Goal: Check status

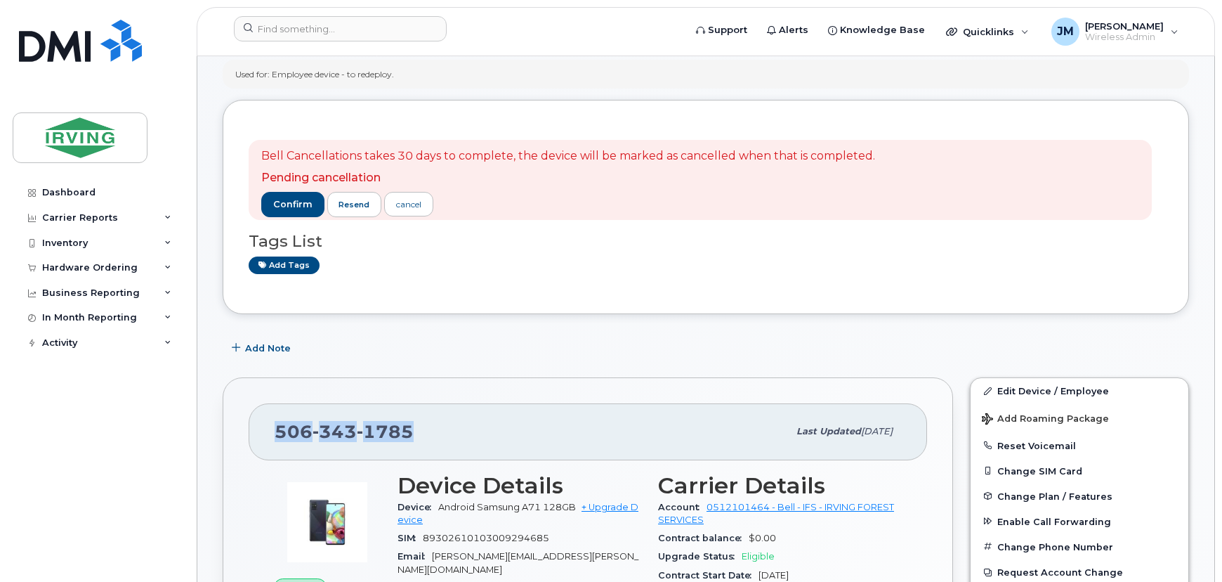
scroll to position [383, 0]
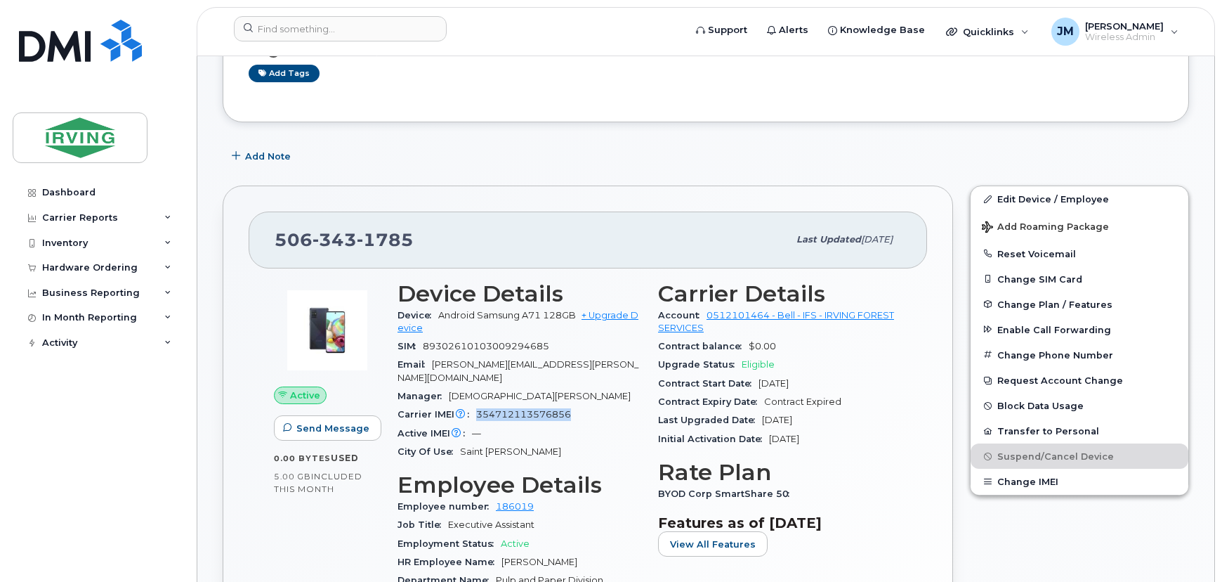
drag, startPoint x: 577, startPoint y: 399, endPoint x: 472, endPoint y: 408, distance: 105.7
click at [472, 408] on div "Carrier IMEI Carrier IMEI is reported during the last billing cycle or change o…" at bounding box center [520, 414] width 244 height 18
copy span "354712113576856"
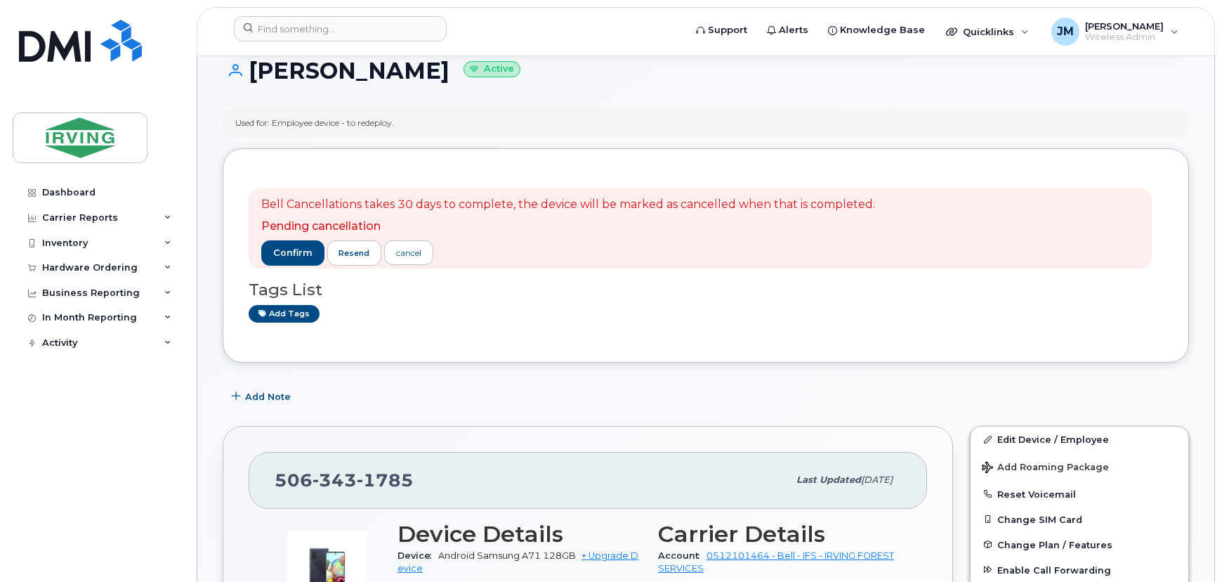
scroll to position [0, 0]
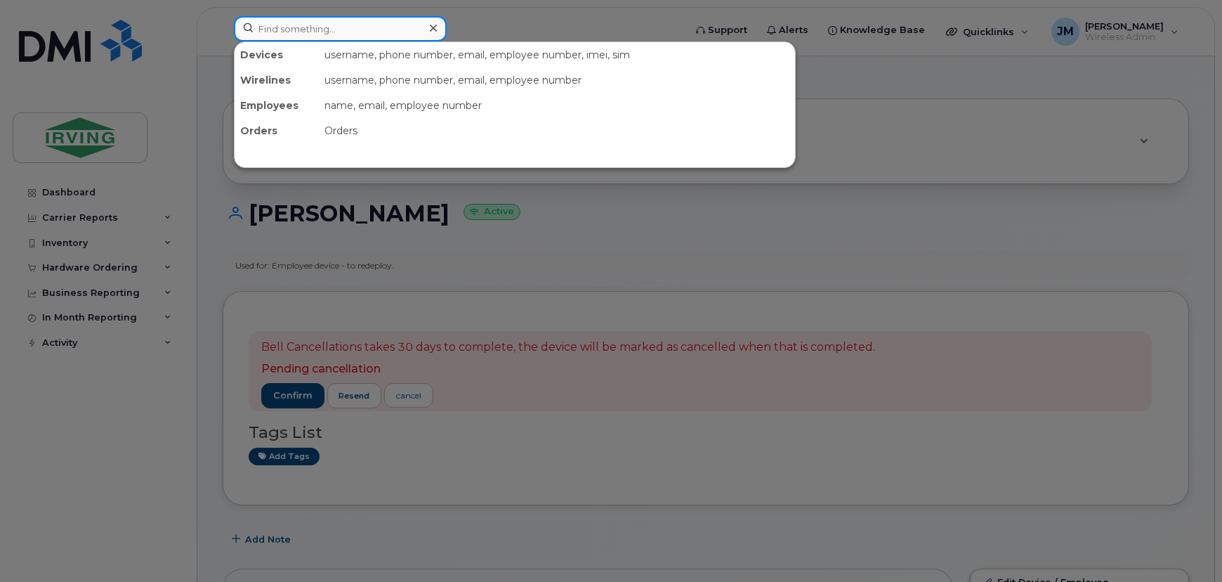
click at [386, 31] on input at bounding box center [340, 28] width 213 height 25
click at [190, 99] on div at bounding box center [611, 291] width 1222 height 582
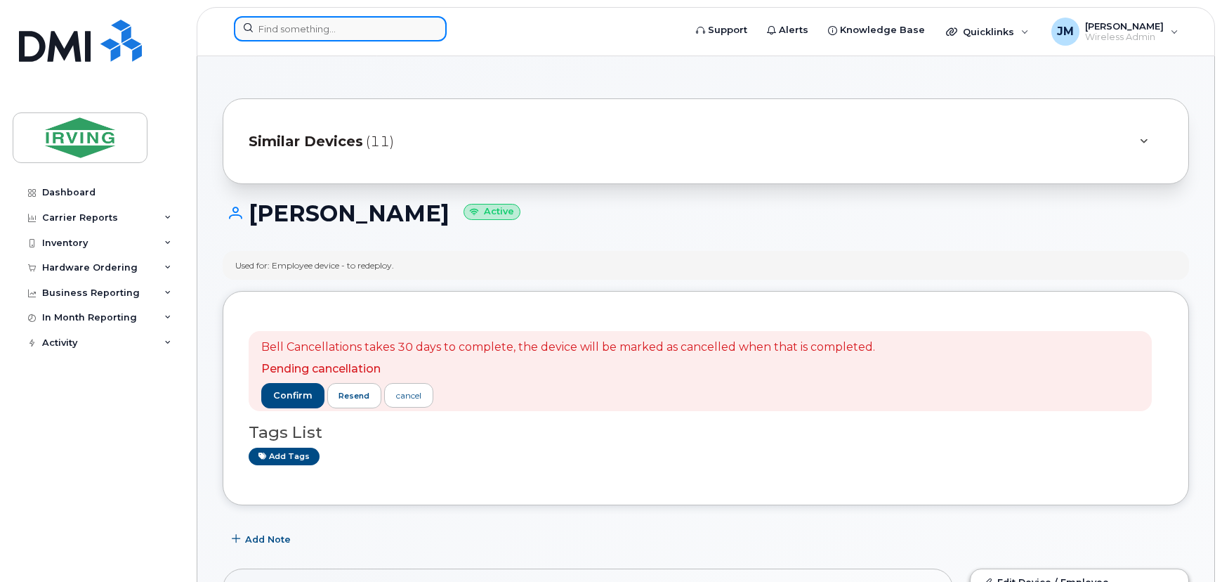
click at [329, 31] on input at bounding box center [340, 28] width 213 height 25
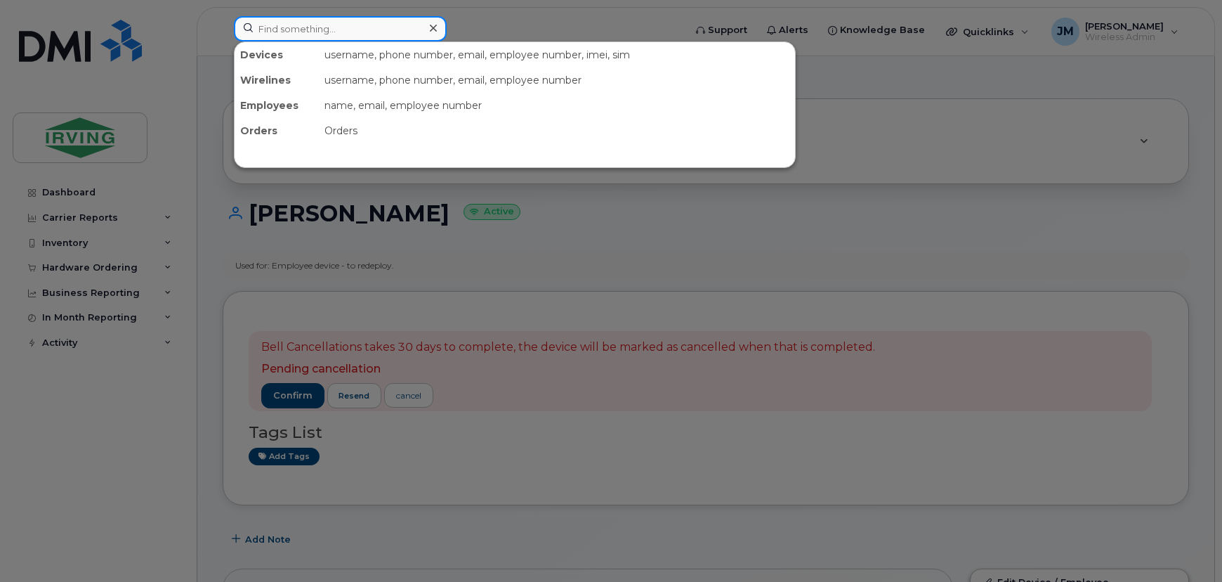
click at [329, 31] on input at bounding box center [340, 28] width 213 height 25
click at [149, 62] on div at bounding box center [611, 291] width 1222 height 582
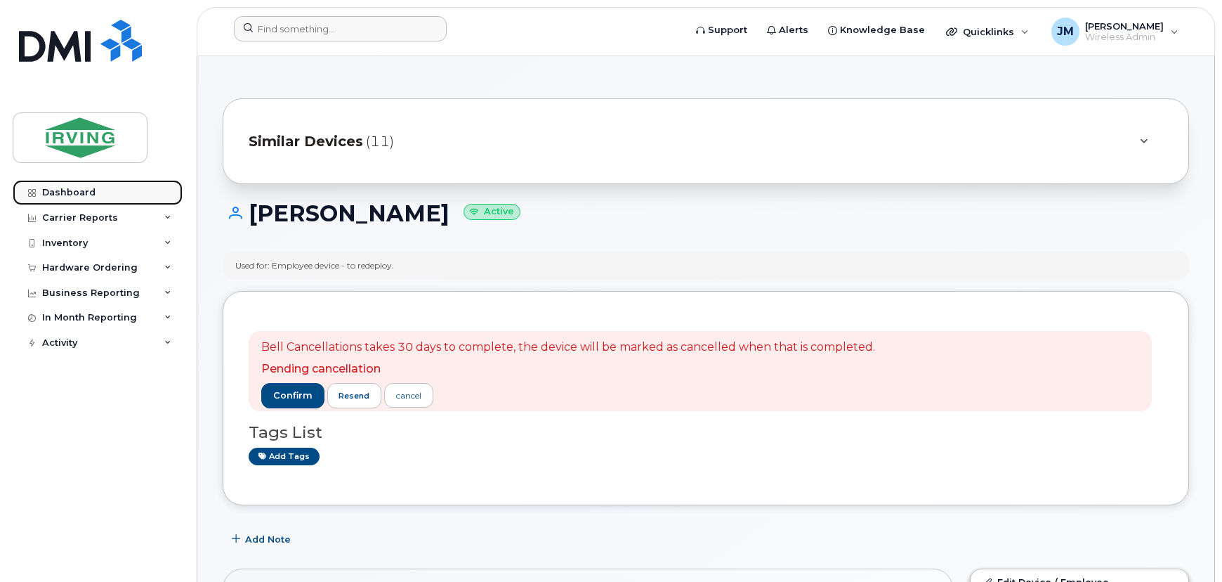
click at [99, 191] on link "Dashboard" at bounding box center [98, 192] width 170 height 25
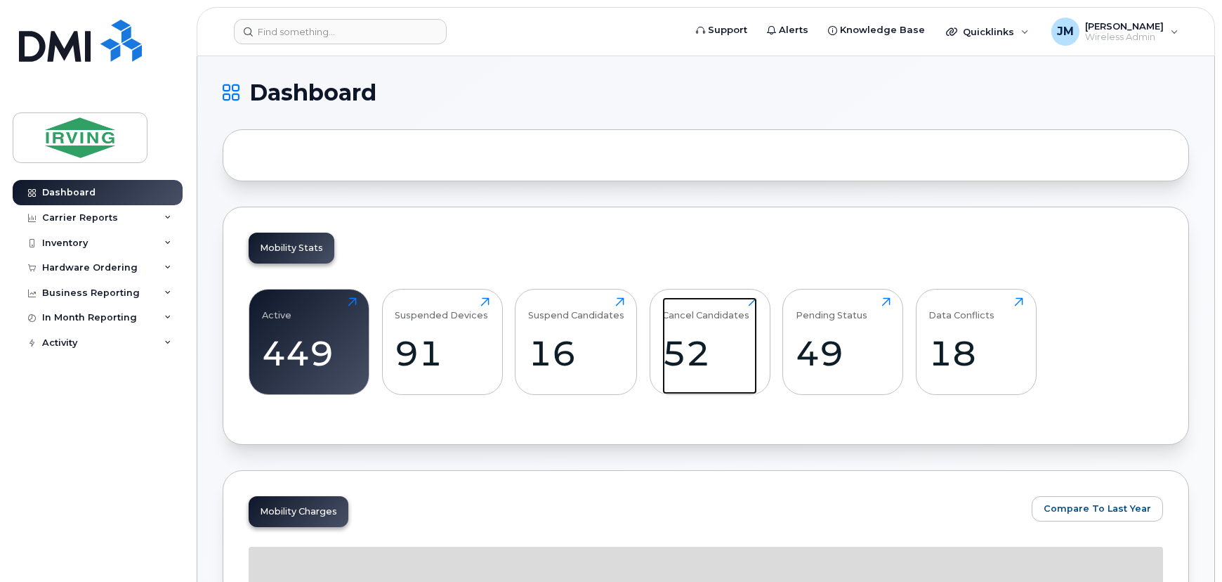
drag, startPoint x: 676, startPoint y: 360, endPoint x: 568, endPoint y: 388, distance: 110.9
click at [676, 360] on div "52" at bounding box center [709, 352] width 95 height 41
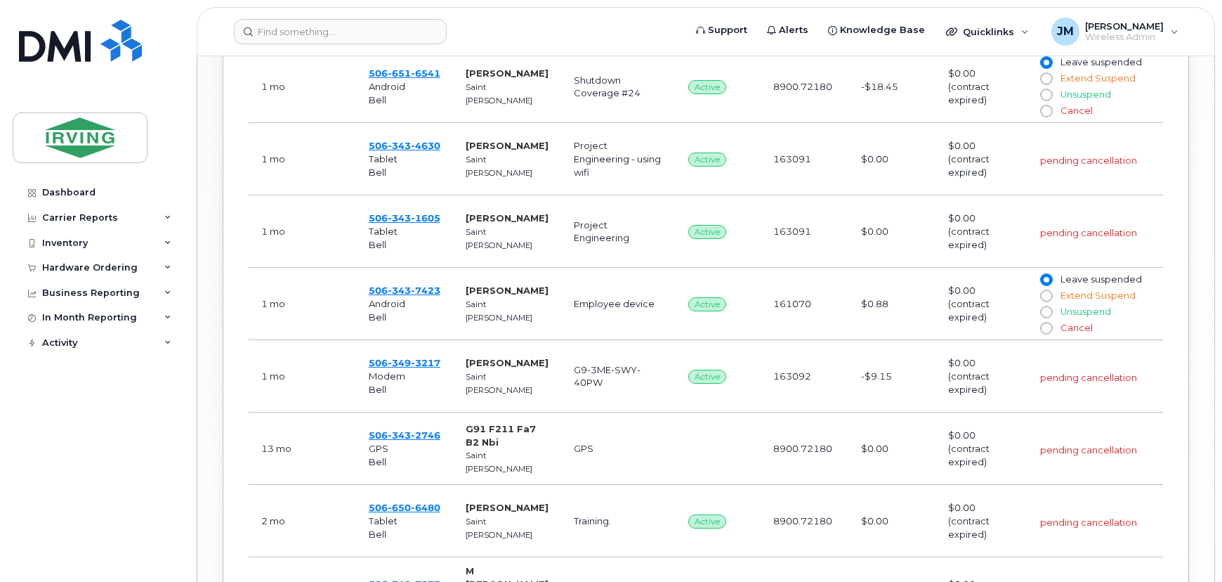
scroll to position [829, 0]
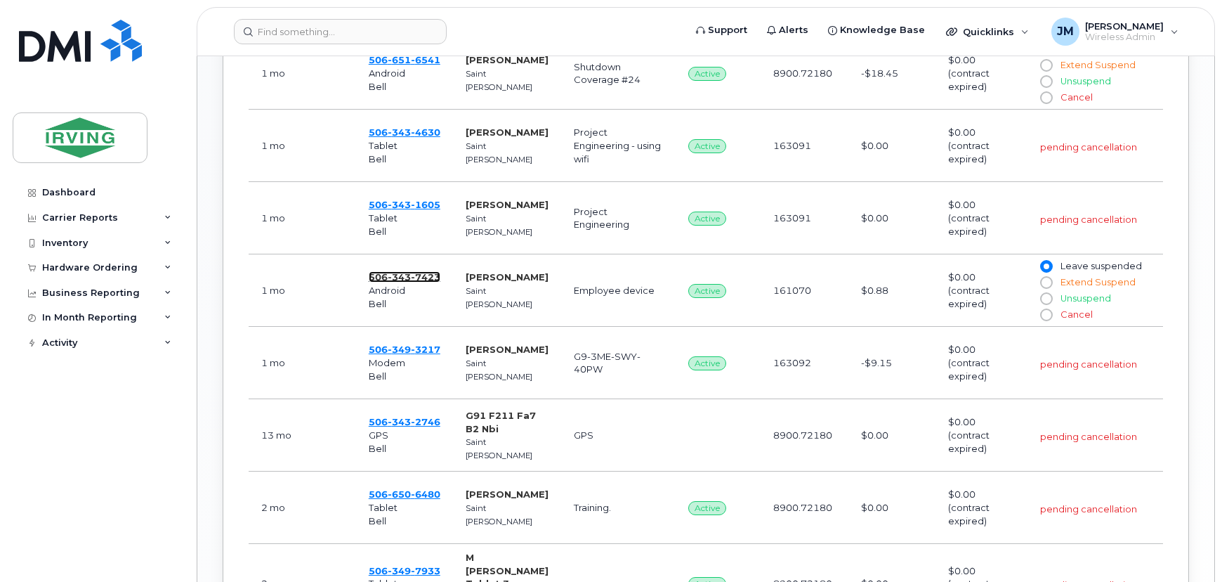
click at [403, 278] on span "343" at bounding box center [399, 276] width 23 height 11
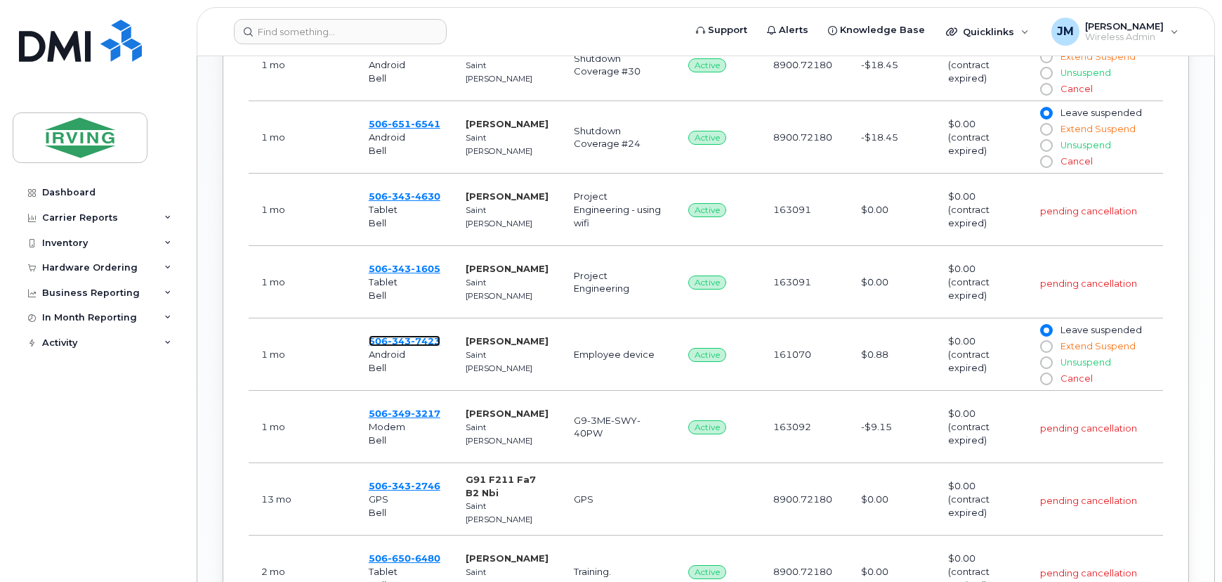
scroll to position [1063, 0]
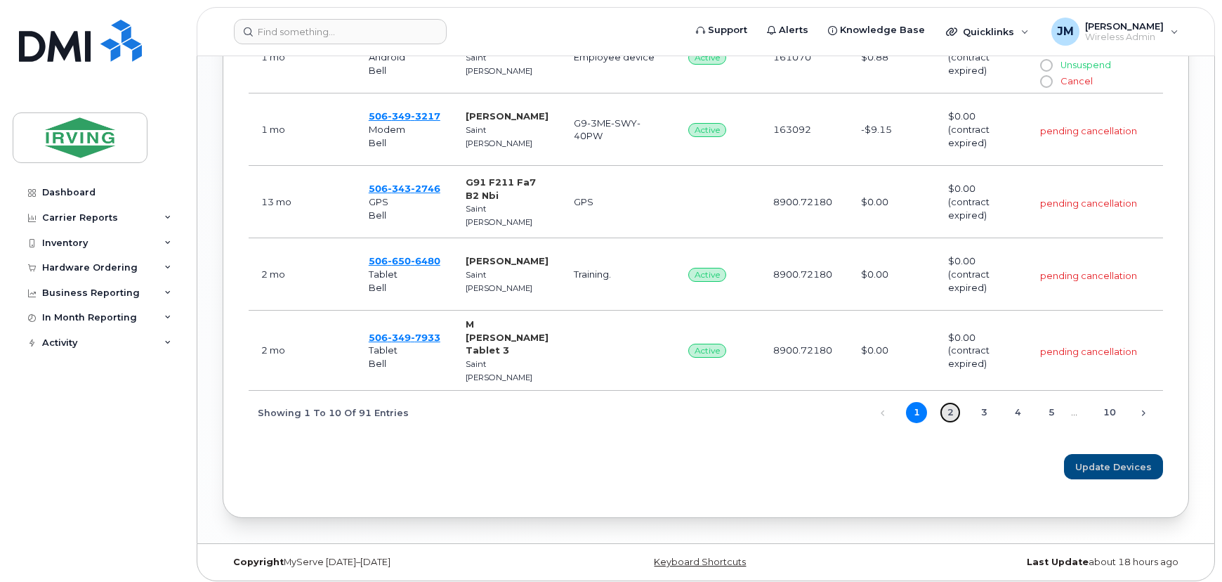
click at [949, 407] on link "2" at bounding box center [950, 412] width 21 height 21
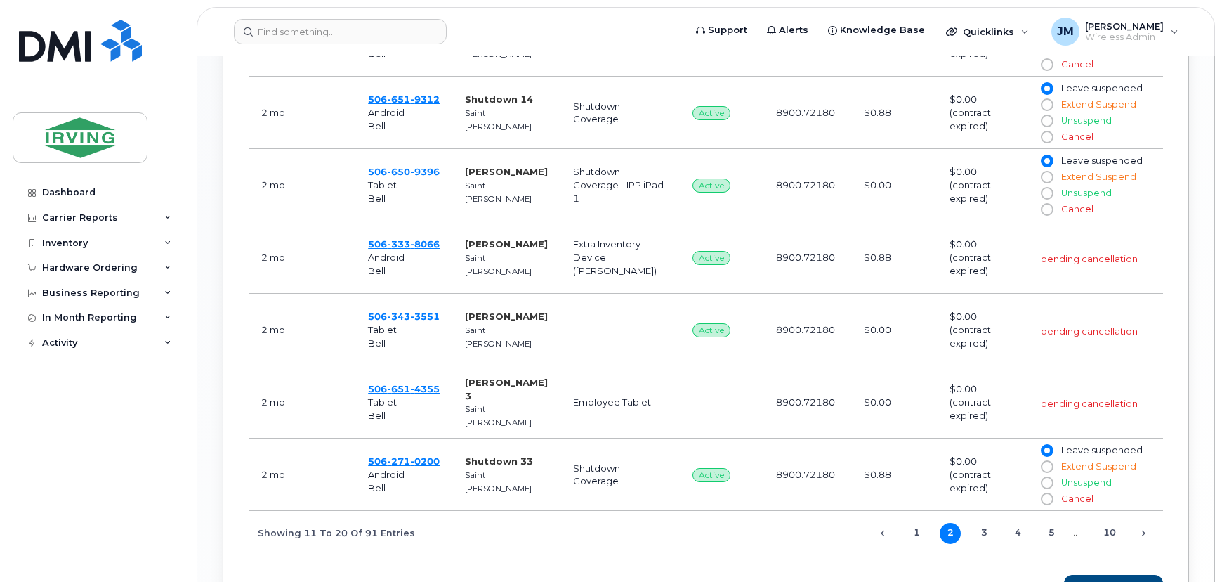
scroll to position [957, 0]
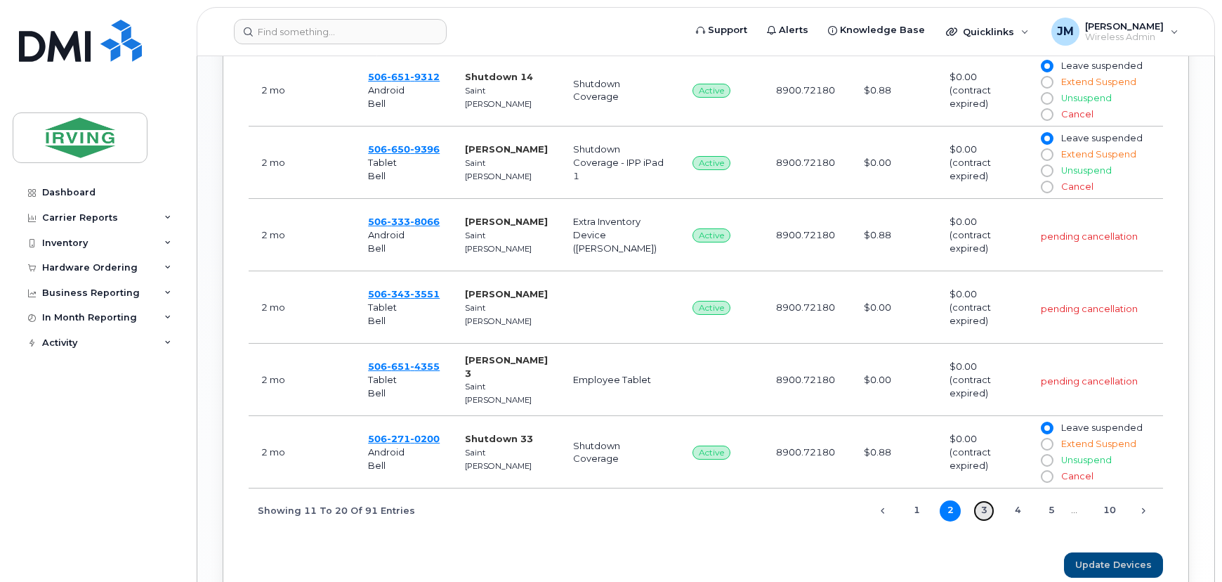
click at [982, 513] on link "3" at bounding box center [983, 510] width 21 height 21
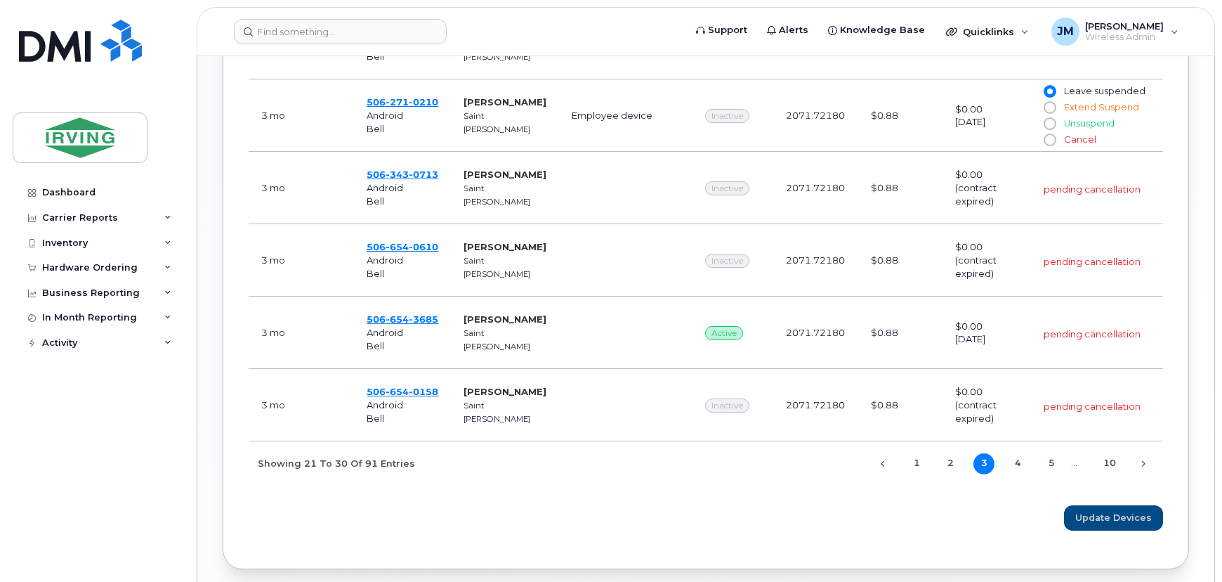
scroll to position [1021, 0]
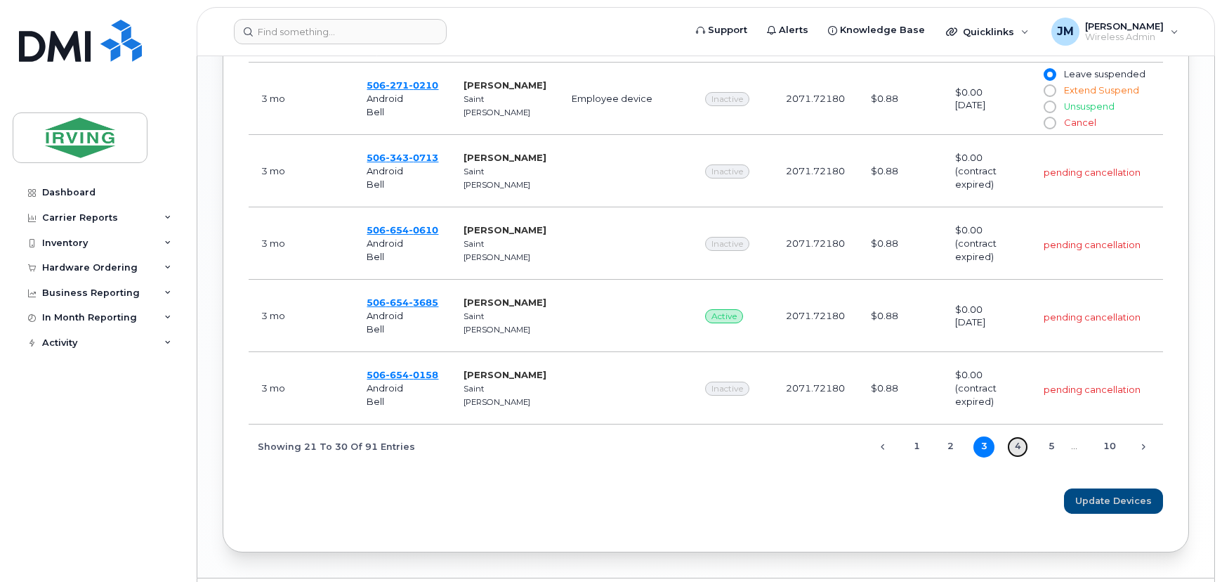
click at [1011, 448] on link "4" at bounding box center [1017, 446] width 21 height 21
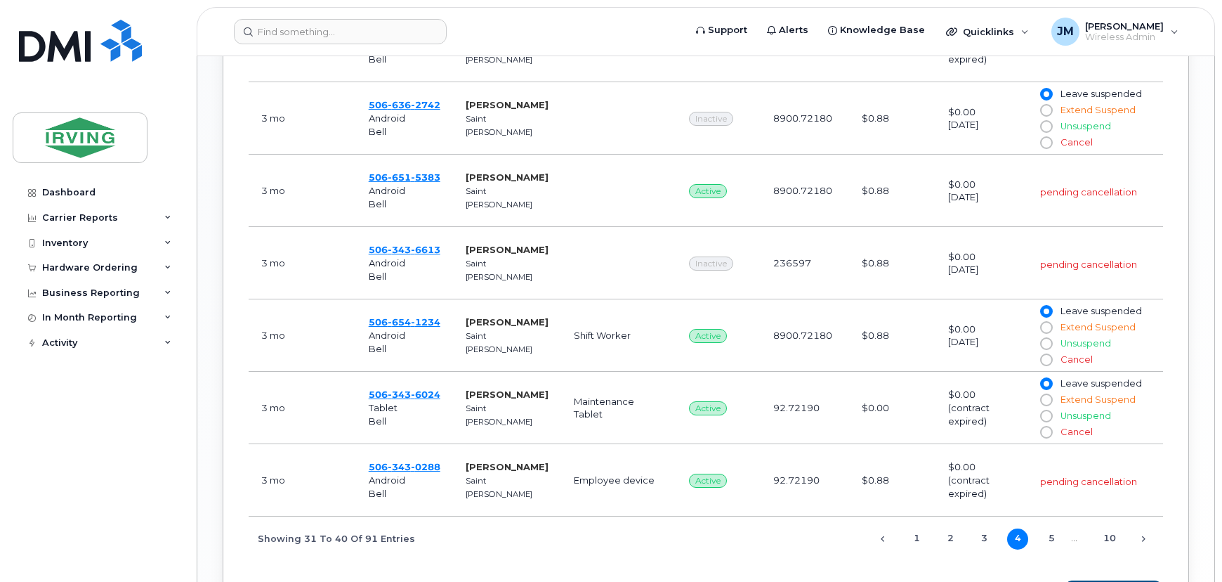
scroll to position [829, 0]
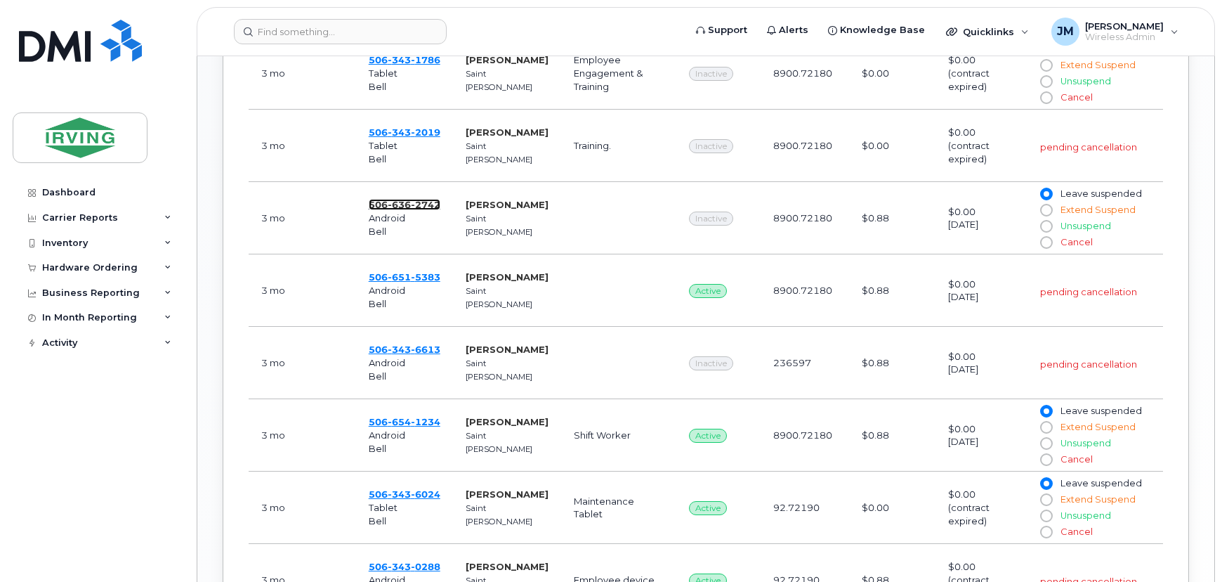
click at [397, 206] on span "636" at bounding box center [399, 204] width 23 height 11
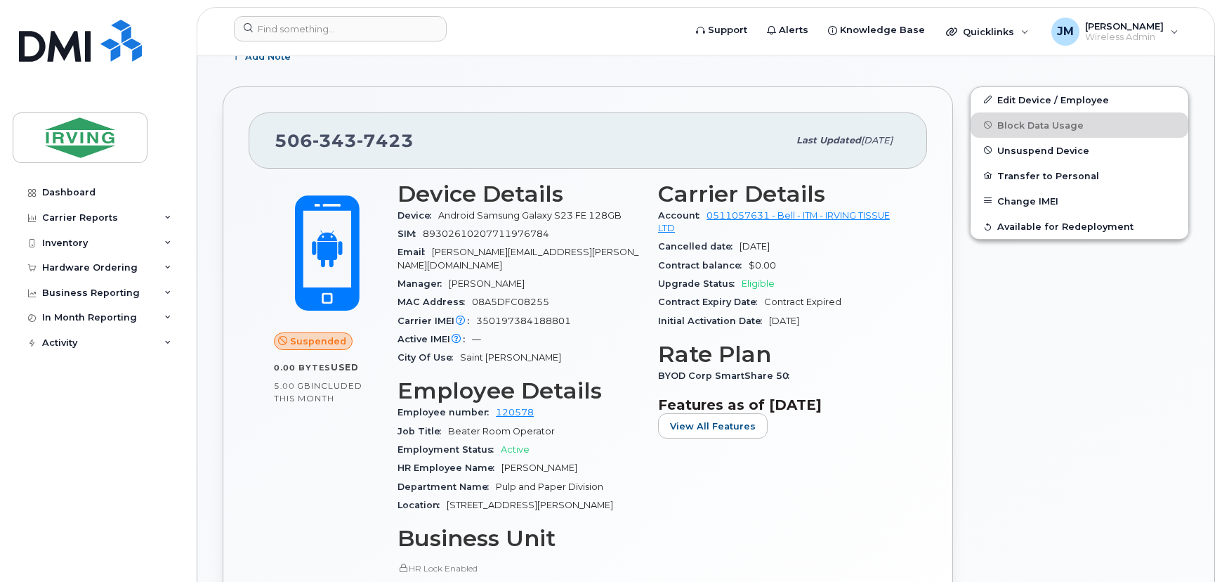
scroll to position [285, 0]
